Goal: Task Accomplishment & Management: Use online tool/utility

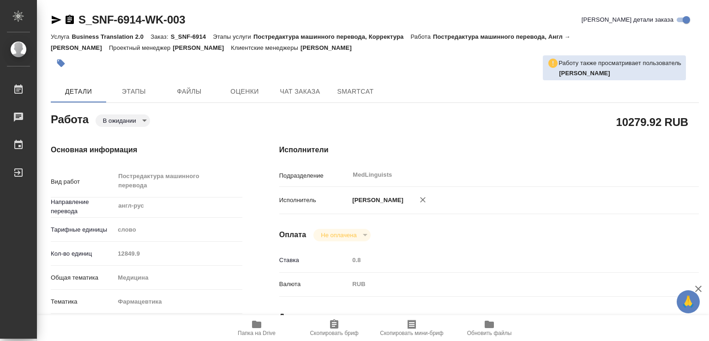
type textarea "Постредактура машинного перевода"
type textarea "x"
type input "англ-рус"
type input "MedLinguists"
type textarea "x"
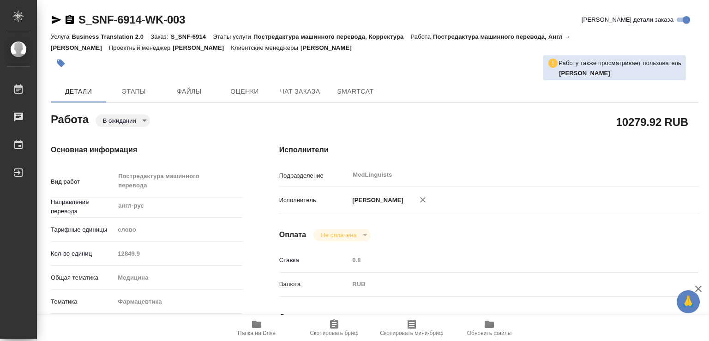
type textarea "x"
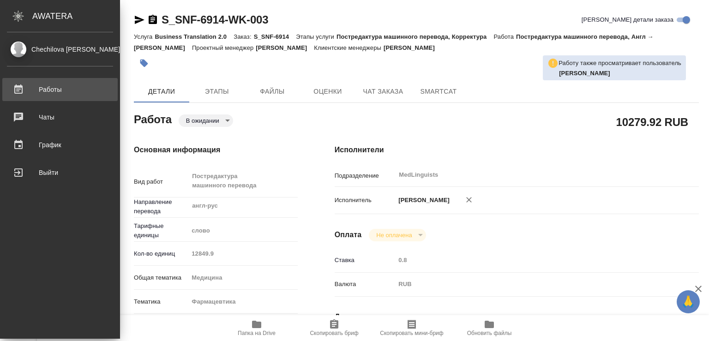
type textarea "x"
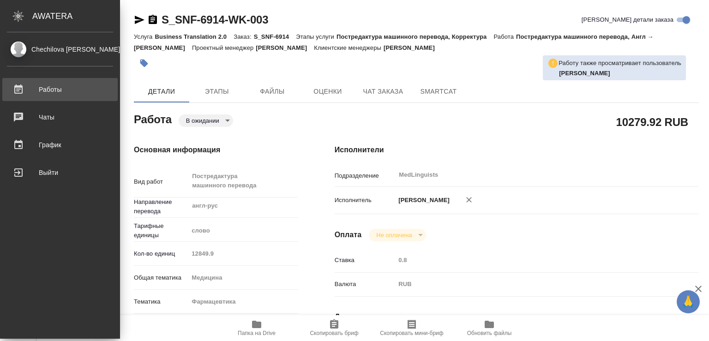
click at [48, 90] on div "Работы" at bounding box center [60, 90] width 106 height 14
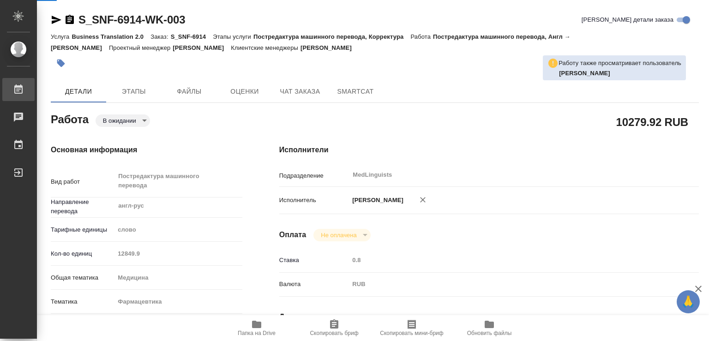
type textarea "x"
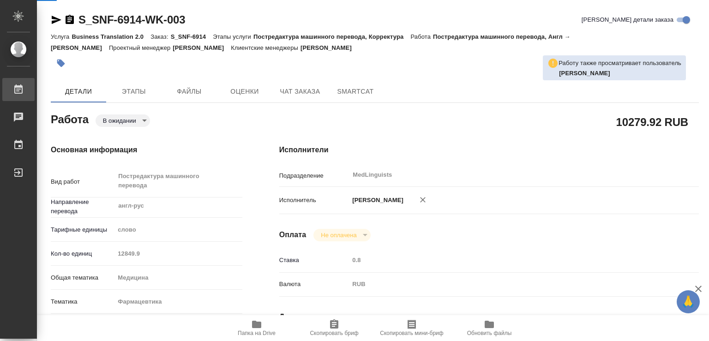
type textarea "x"
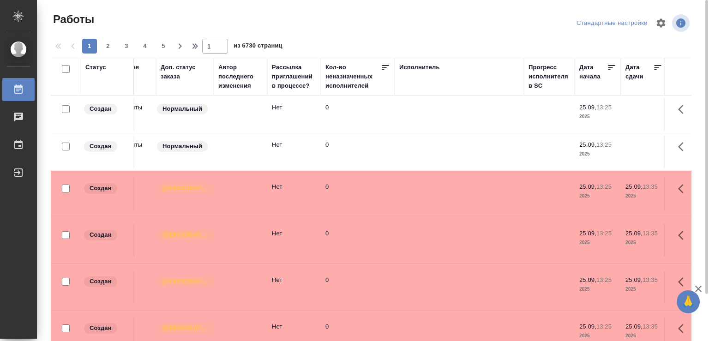
drag, startPoint x: 683, startPoint y: 72, endPoint x: 708, endPoint y: 72, distance: 25.9
click at [708, 72] on tr "Статус Код работы Код заказа Клиент Вид работ Вид услуги Языковая пара Подразде…" at bounding box center [590, 77] width 1892 height 38
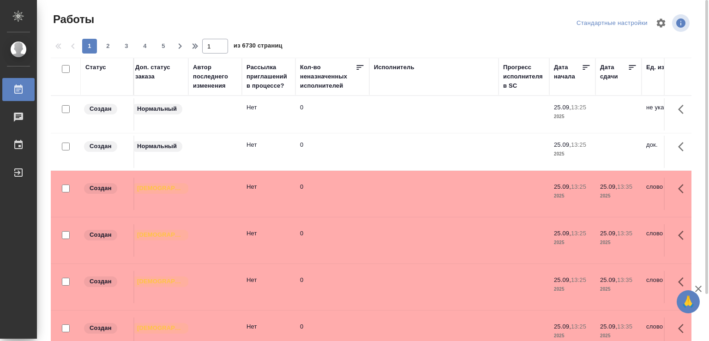
click at [392, 66] on div "Исполнитель" at bounding box center [394, 67] width 41 height 9
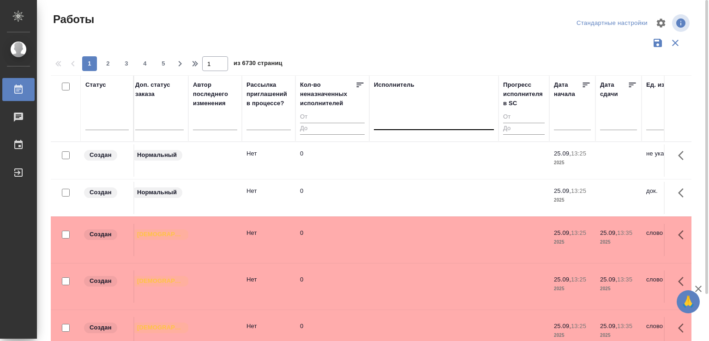
click at [398, 124] on div at bounding box center [434, 120] width 120 height 13
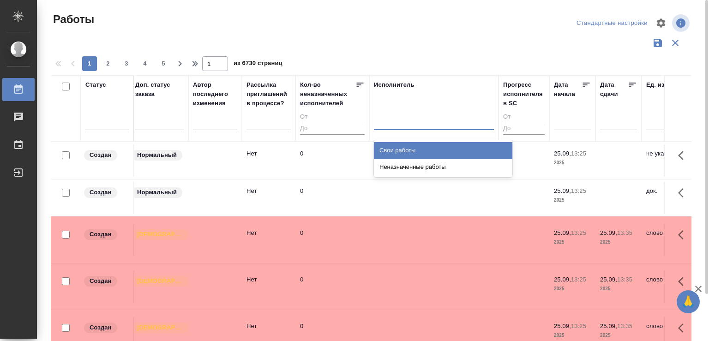
click at [395, 149] on div "Свои работы" at bounding box center [443, 150] width 138 height 17
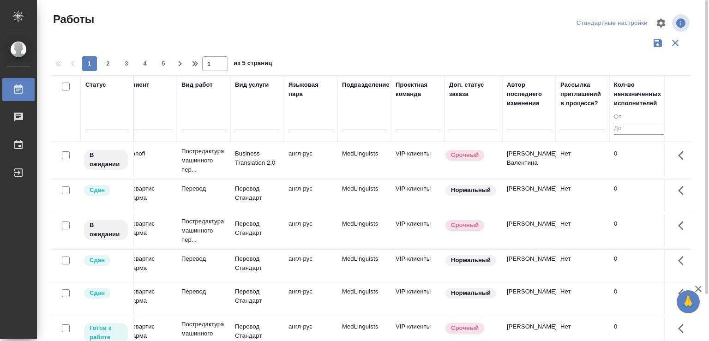
scroll to position [0, 0]
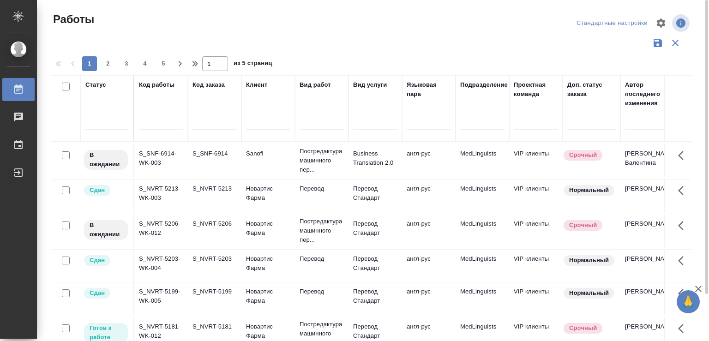
drag, startPoint x: 153, startPoint y: 101, endPoint x: 15, endPoint y: 104, distance: 137.6
click at [51, 104] on div "Статус Код работы Код заказа Клиент Вид работ Вид услуги Языковая пара Подразде…" at bounding box center [371, 241] width 641 height 332
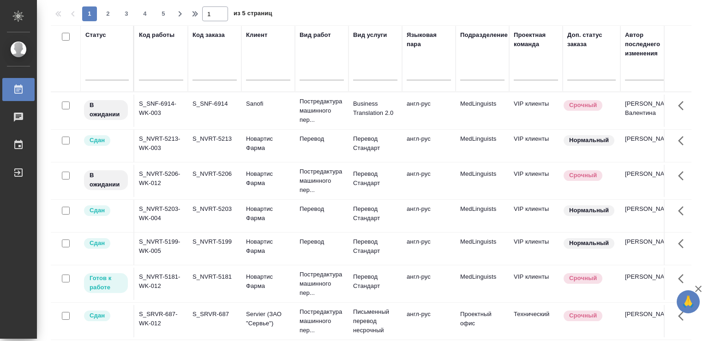
drag, startPoint x: 640, startPoint y: 176, endPoint x: 708, endPoint y: 175, distance: 68.3
click at [708, 175] on div "Работы Стандартные настройки 1 2 3 4 5 1 из 5 страниц Статус Код работы Код зак…" at bounding box center [373, 170] width 672 height 341
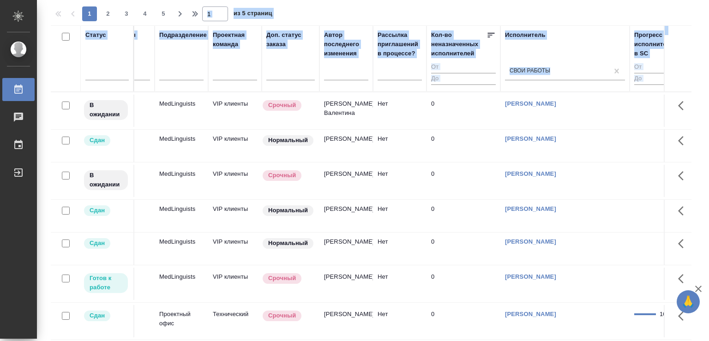
drag, startPoint x: 644, startPoint y: 43, endPoint x: 704, endPoint y: 47, distance: 59.6
click at [703, 49] on tr "Статус Код работы Код заказа Клиент Вид работ Вид услуги Языковая пара Подразде…" at bounding box center [696, 58] width 1892 height 66
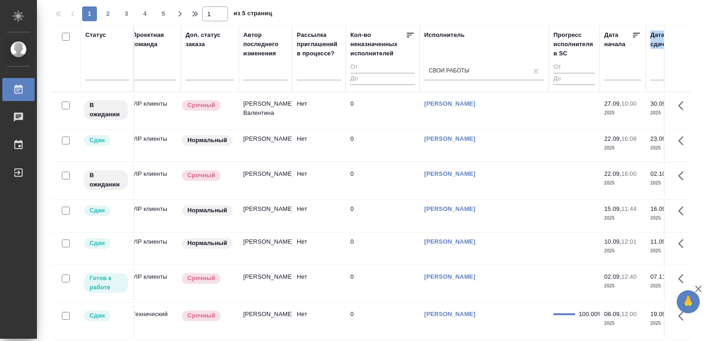
click at [65, 174] on input "checkbox" at bounding box center [66, 176] width 8 height 8
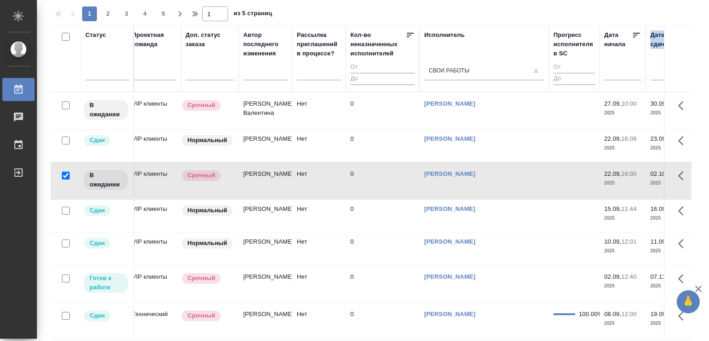
checkbox input "false"
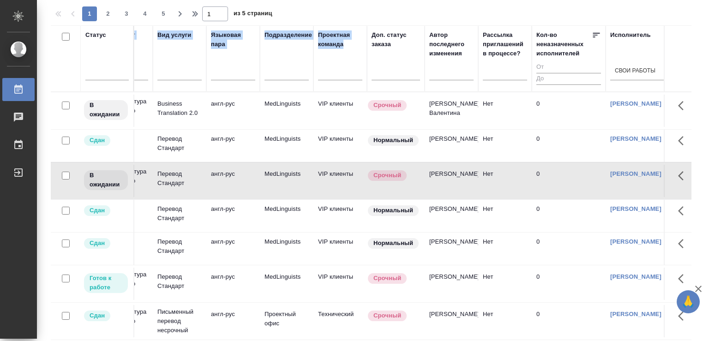
scroll to position [0, 0]
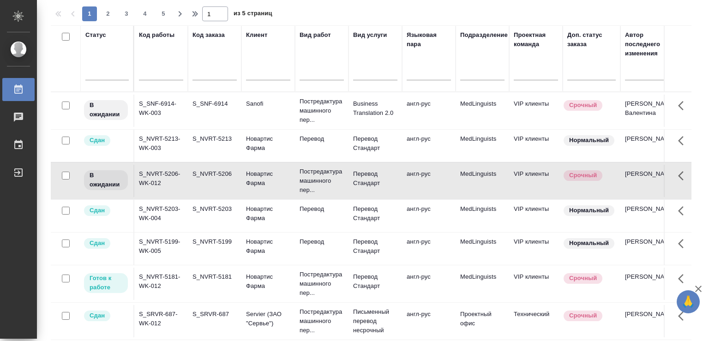
drag, startPoint x: 145, startPoint y: 60, endPoint x: 0, endPoint y: 67, distance: 145.1
click at [51, 67] on div "Статус Код работы Код заказа Клиент Вид работ Вид услуги Языковая пара Подразде…" at bounding box center [371, 191] width 641 height 332
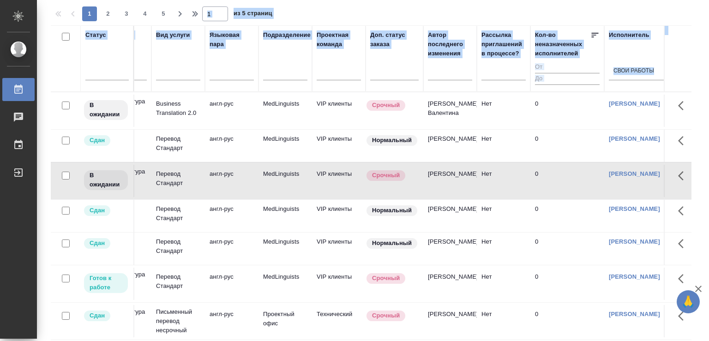
scroll to position [0, 329]
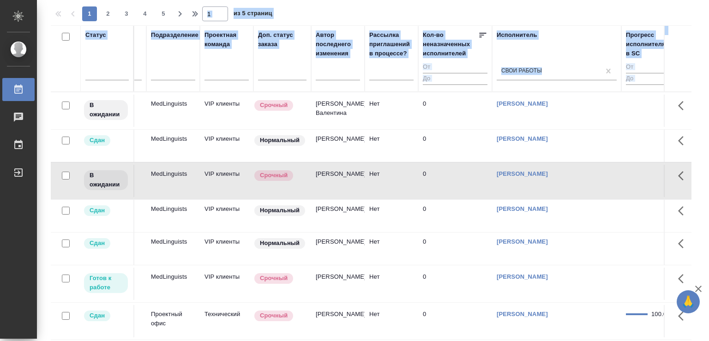
click at [708, 54] on tr "Статус Код работы Код заказа Клиент Вид работ Вид услуги Языковая пара Подразде…" at bounding box center [688, 58] width 1892 height 66
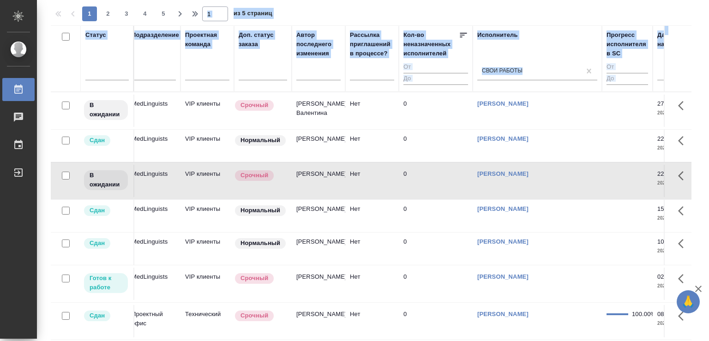
scroll to position [0, 351]
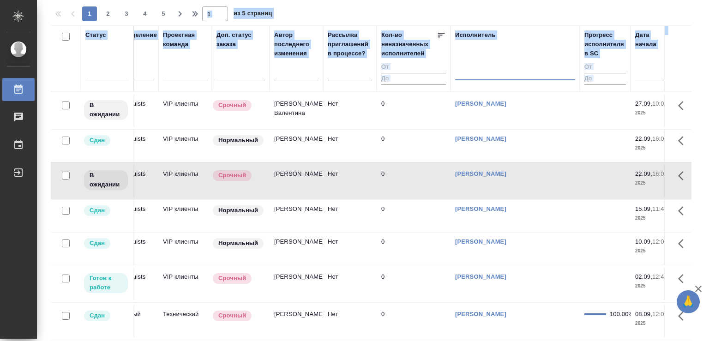
drag, startPoint x: 566, startPoint y: 66, endPoint x: 642, endPoint y: 51, distance: 77.1
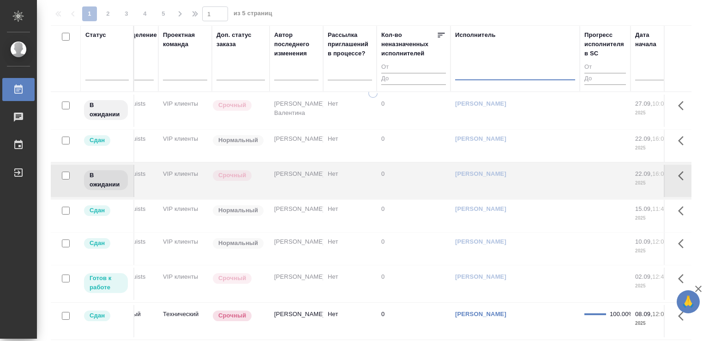
click at [708, 47] on tr "Статус Код работы Код заказа Клиент Вид работ Вид услуги Языковая пара Подразде…" at bounding box center [646, 58] width 1892 height 66
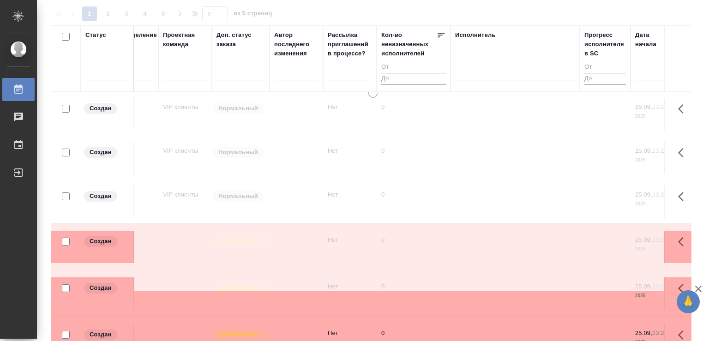
click at [700, 55] on tr "Статус Код работы Код заказа Клиент Вид работ Вид услуги Языковая пара Подразде…" at bounding box center [646, 58] width 1892 height 66
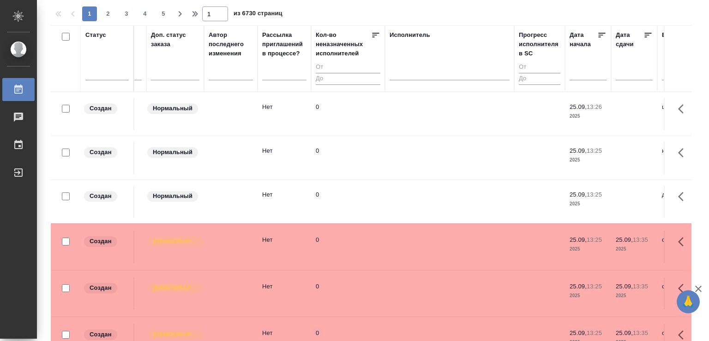
scroll to position [0, 0]
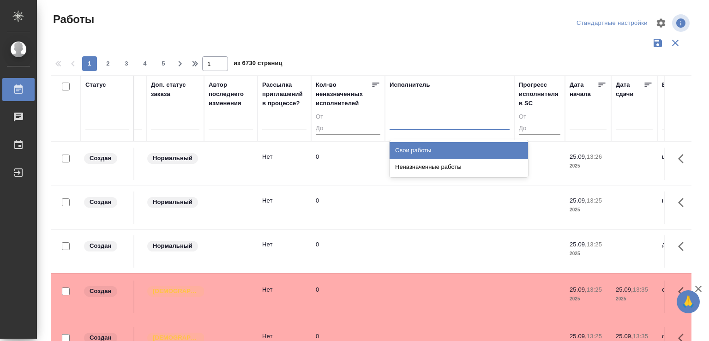
click at [434, 126] on div at bounding box center [450, 120] width 120 height 13
click at [420, 144] on div "Свои работы" at bounding box center [459, 150] width 138 height 17
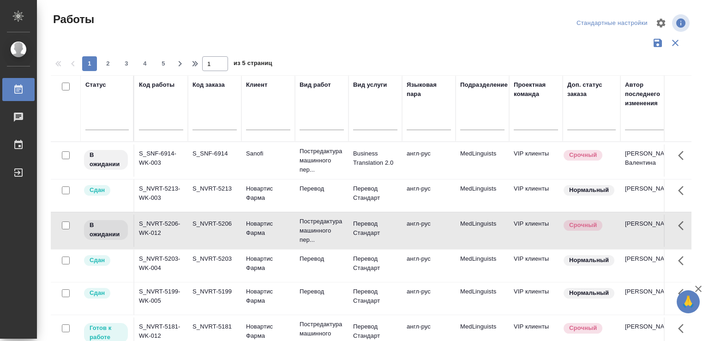
drag, startPoint x: 138, startPoint y: 102, endPoint x: 6, endPoint y: 119, distance: 132.7
click at [51, 119] on div "Статус Код работы Код заказа Клиент Вид работ Вид услуги Языковая пара Подразде…" at bounding box center [371, 241] width 641 height 332
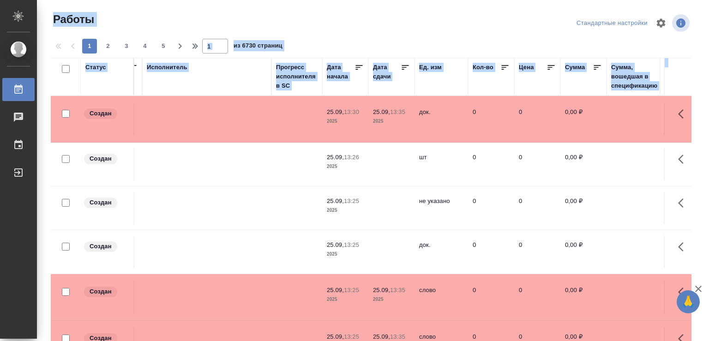
drag, startPoint x: 666, startPoint y: 72, endPoint x: 708, endPoint y: 73, distance: 42.0
click at [708, 73] on tr "Статус Код работы Код заказа Клиент Вид работ Вид услуги Языковая пара Подразде…" at bounding box center [338, 77] width 1892 height 38
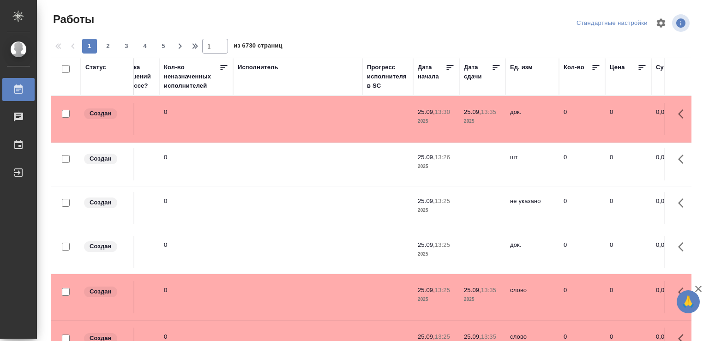
scroll to position [0, 524]
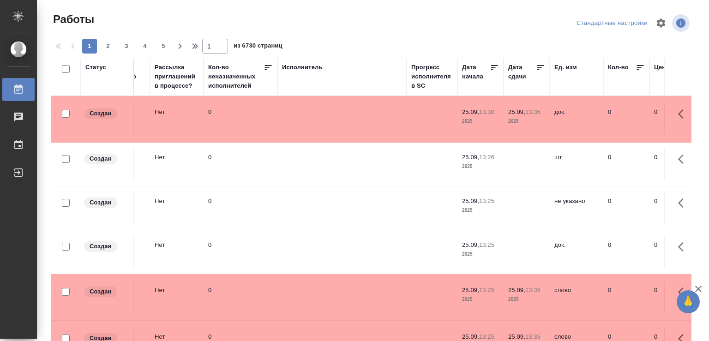
drag, startPoint x: 149, startPoint y: 72, endPoint x: 29, endPoint y: 80, distance: 120.3
click at [29, 80] on tr "Статус Код работы Код заказа Клиент Вид работ Вид услуги Языковая пара Подразде…" at bounding box center [473, 77] width 1892 height 38
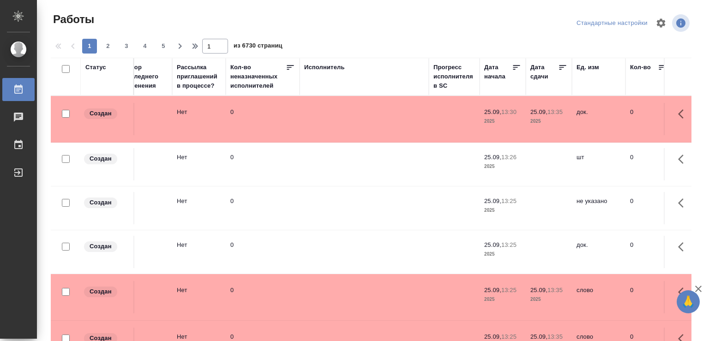
click at [393, 74] on div "Исполнитель" at bounding box center [364, 77] width 120 height 28
click at [326, 68] on div "Исполнитель" at bounding box center [324, 67] width 41 height 9
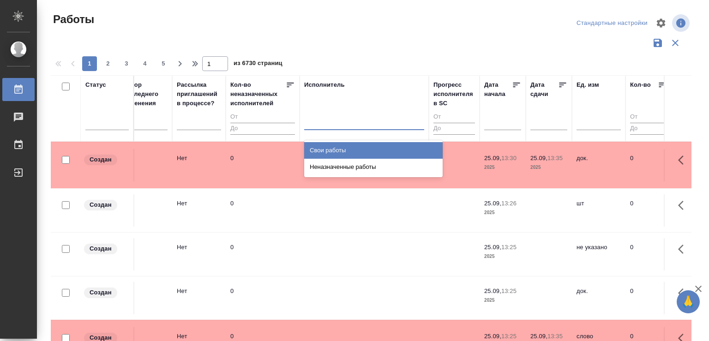
click at [342, 125] on div at bounding box center [364, 120] width 120 height 13
click at [332, 150] on div "Свои работы" at bounding box center [373, 150] width 138 height 17
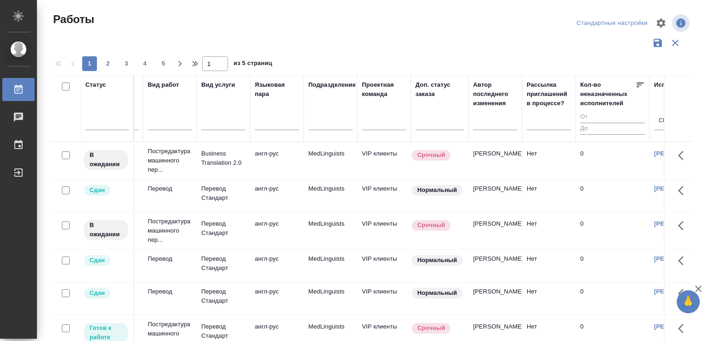
scroll to position [0, 0]
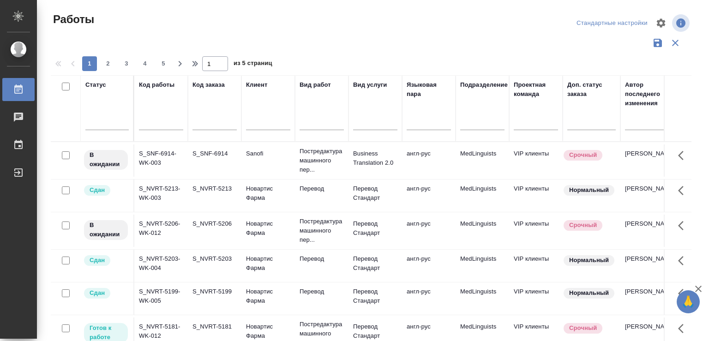
drag, startPoint x: 138, startPoint y: 109, endPoint x: 12, endPoint y: 121, distance: 127.0
click at [51, 121] on div "Статус Код работы Код заказа Клиент Вид работ Вид услуги Языковая пара Подразде…" at bounding box center [371, 241] width 641 height 332
click at [223, 231] on td "S_NVRT-5206" at bounding box center [215, 231] width 54 height 32
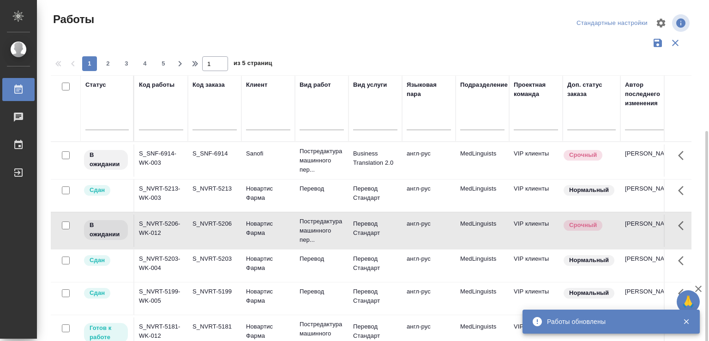
scroll to position [72, 0]
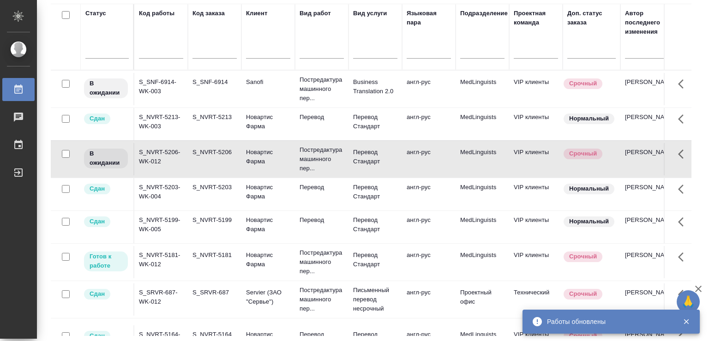
click at [157, 258] on td "S_NVRT-5181-WK-012" at bounding box center [161, 262] width 54 height 32
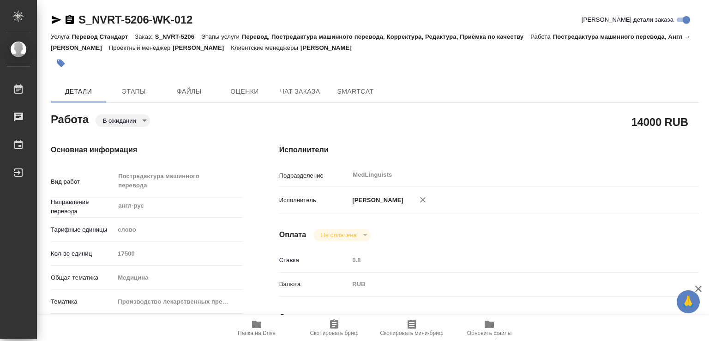
type textarea "x"
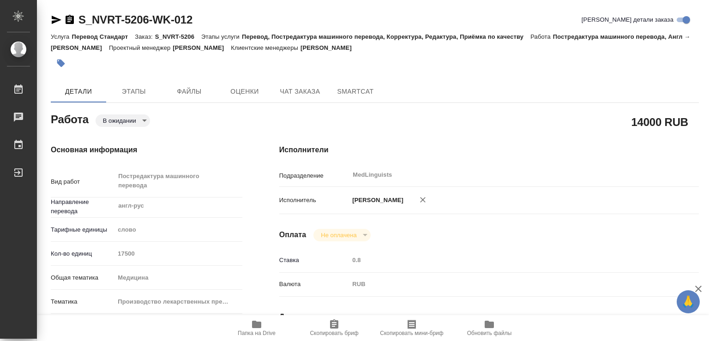
type textarea "x"
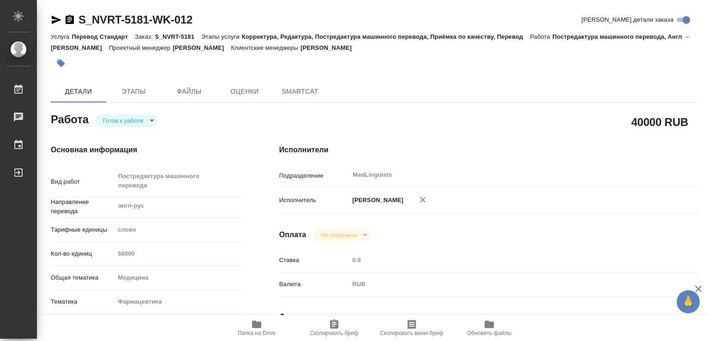
type textarea "x"
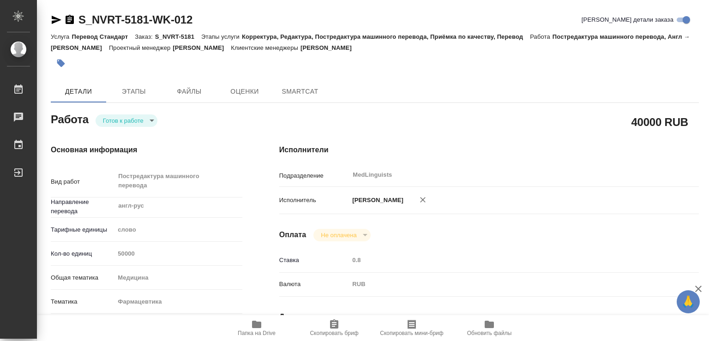
type textarea "x"
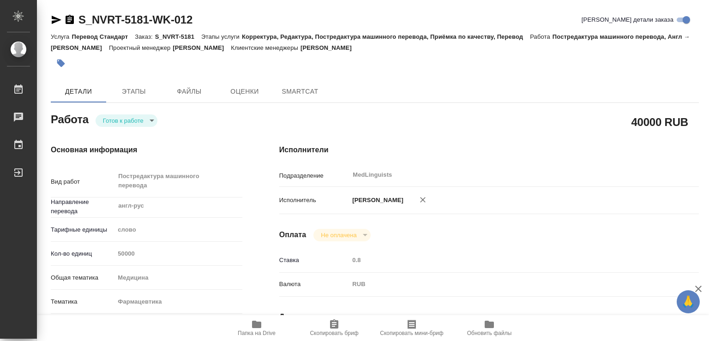
type textarea "x"
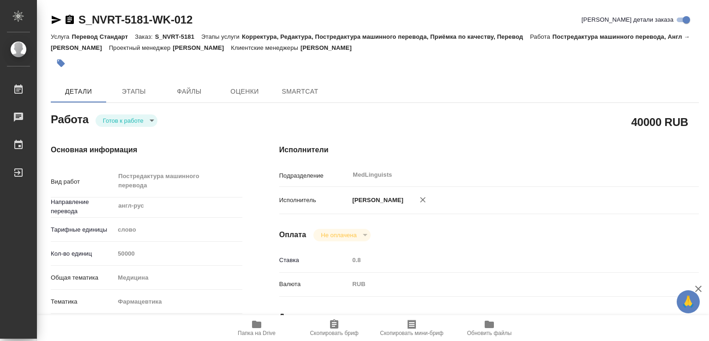
type textarea "x"
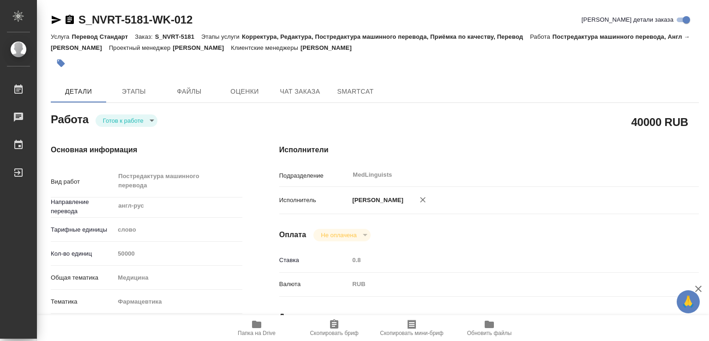
type textarea "x"
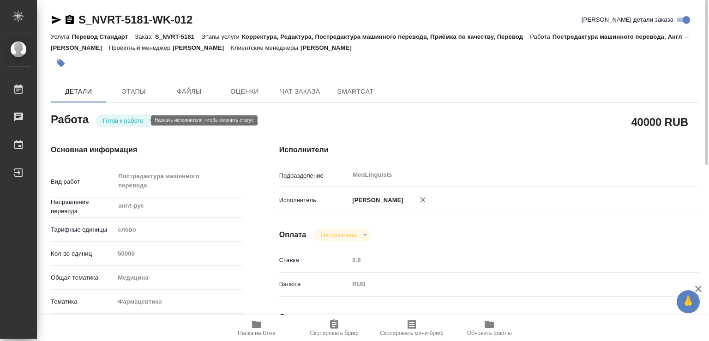
click at [135, 121] on body "🙏 .cls-1 fill:#fff; AWATERA Chechilova [PERSON_NAME] 0 Чаты График Выйти S_NVRT…" at bounding box center [354, 170] width 709 height 341
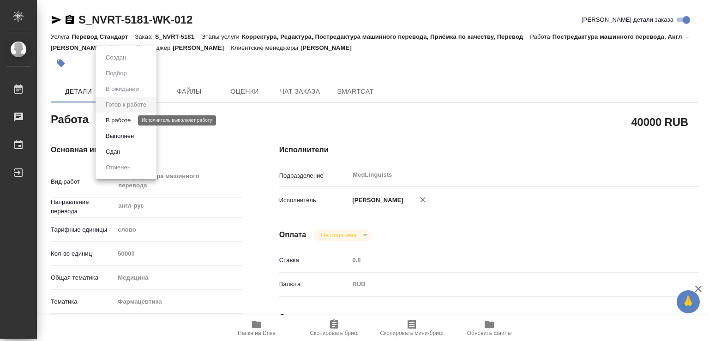
click at [118, 117] on button "В работе" at bounding box center [118, 120] width 30 height 10
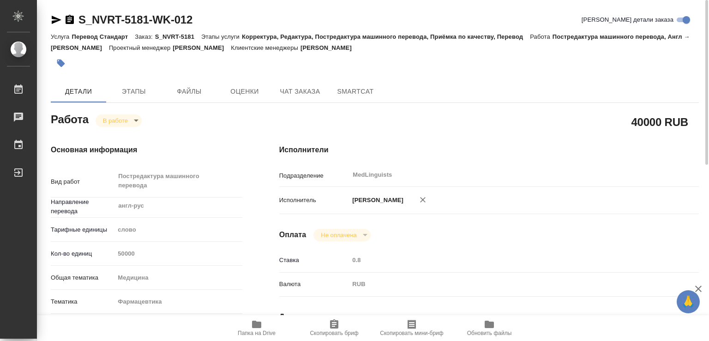
type textarea "x"
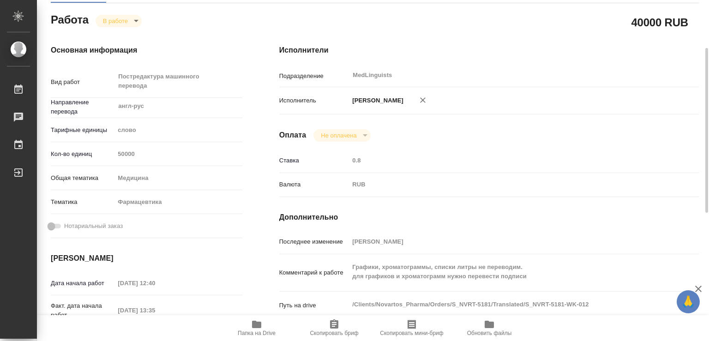
scroll to position [199, 0]
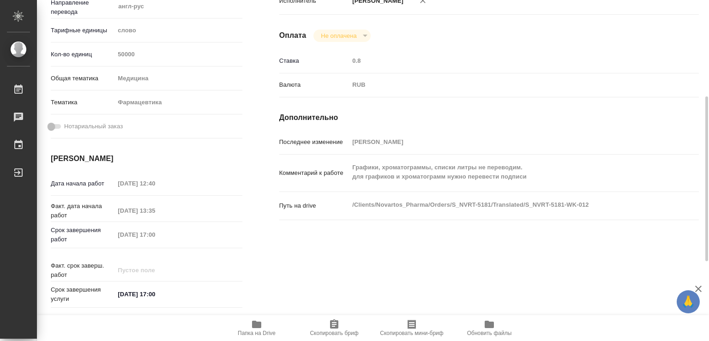
click at [258, 326] on icon "button" at bounding box center [256, 324] width 9 height 7
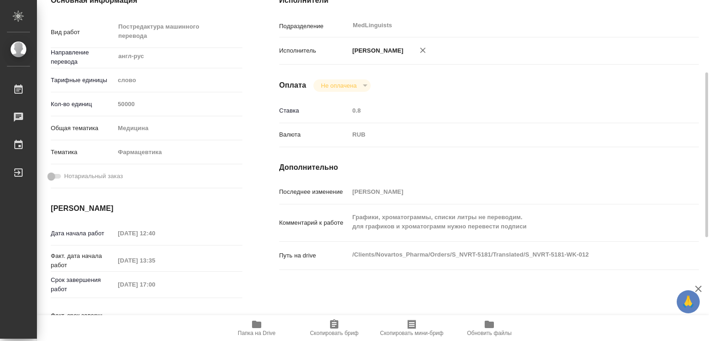
scroll to position [0, 0]
